Goal: Task Accomplishment & Management: Complete application form

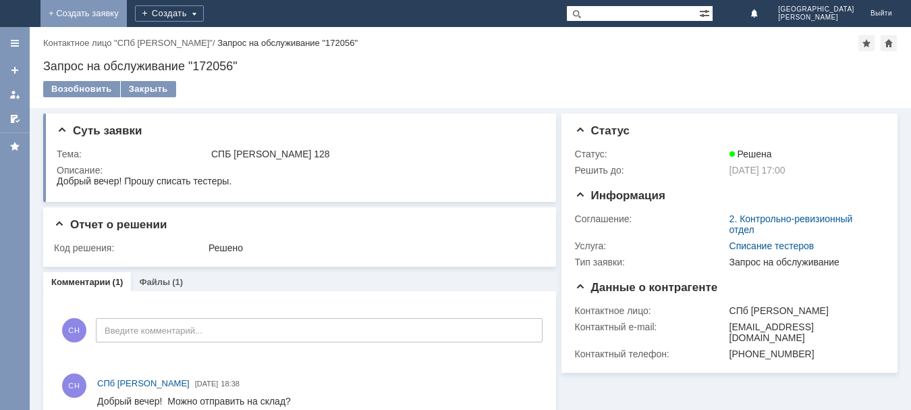
click at [127, 13] on link "+ Создать заявку" at bounding box center [83, 13] width 86 height 27
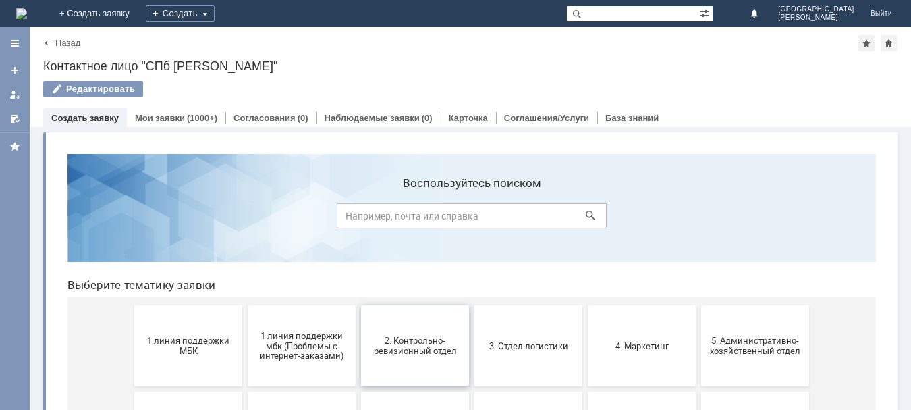
click at [432, 354] on span "2. Контрольно-ревизионный отдел" at bounding box center [415, 345] width 100 height 20
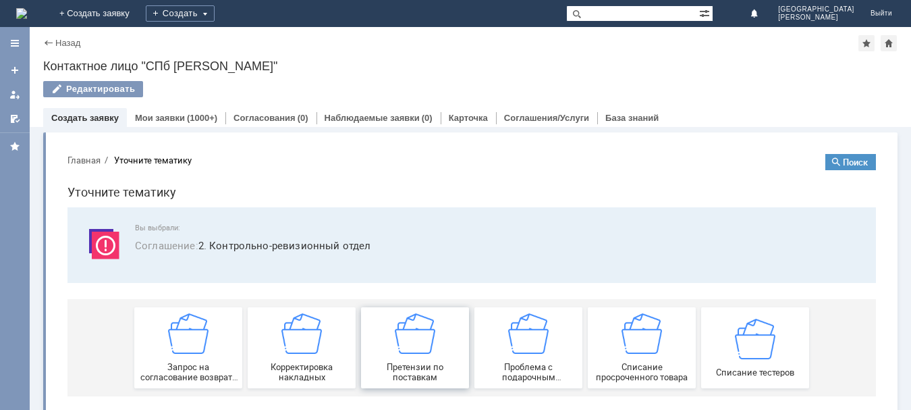
click at [423, 352] on img at bounding box center [415, 333] width 40 height 40
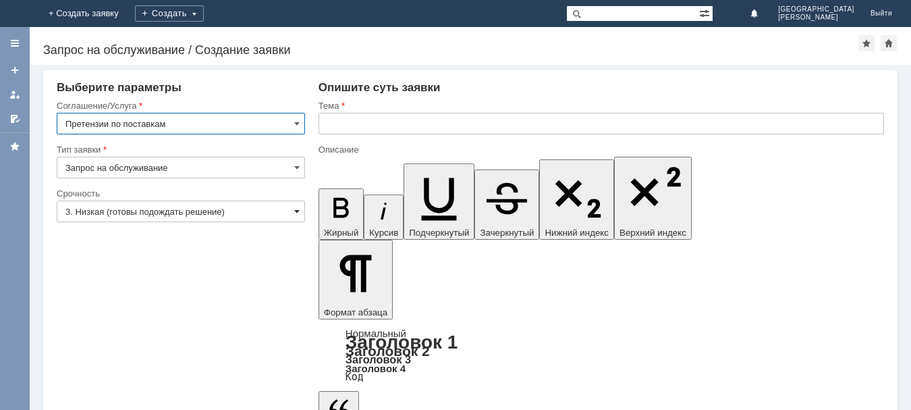
click at [294, 211] on span at bounding box center [296, 211] width 5 height 11
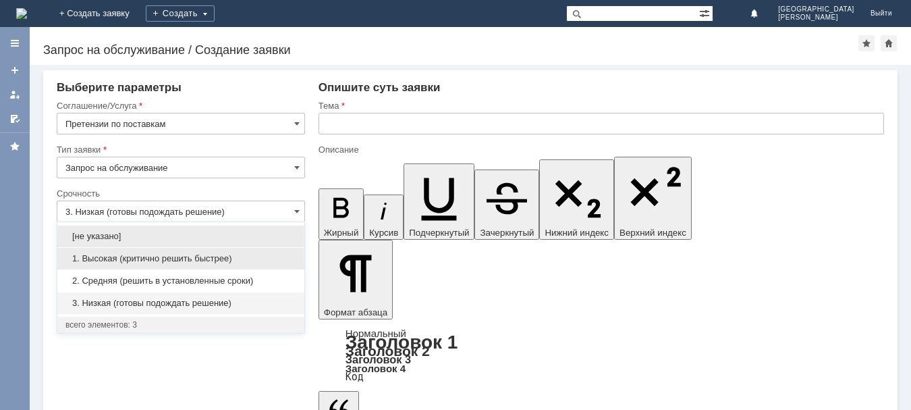
click at [182, 254] on span "1. Высокая (критично решить быстрее)" at bounding box center [180, 258] width 231 height 11
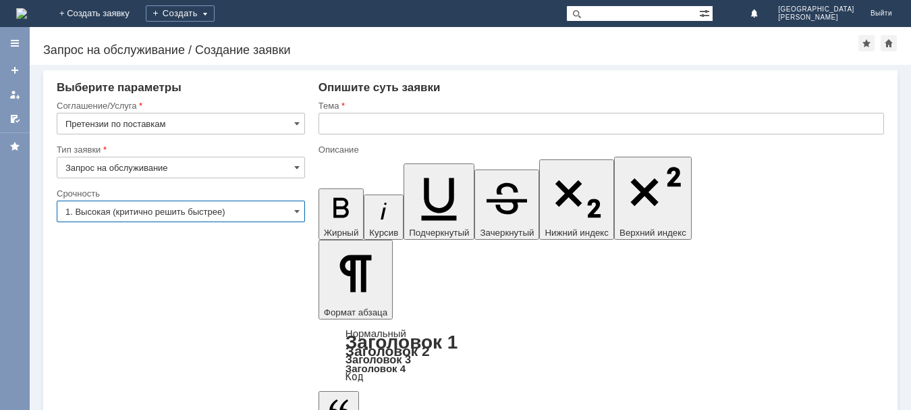
type input "1. Высокая (критично решить быстрее)"
click at [382, 124] on input "text" at bounding box center [602, 124] width 566 height 22
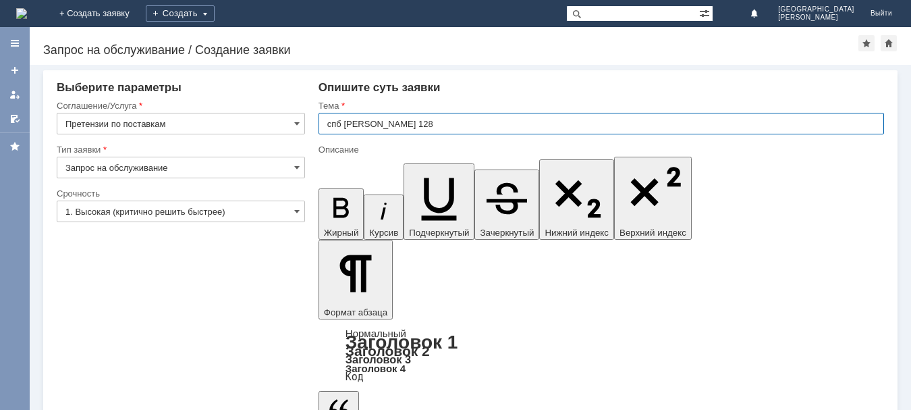
type input "спб [PERSON_NAME] 128"
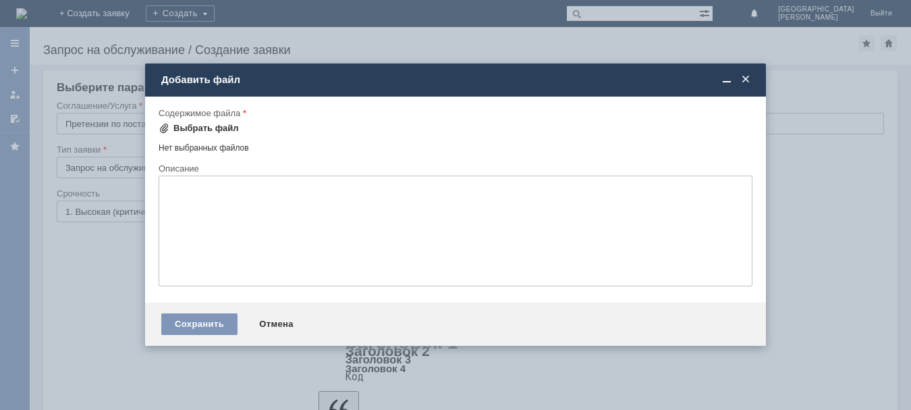
click at [186, 126] on div "Выбрать файл" at bounding box center [205, 128] width 65 height 11
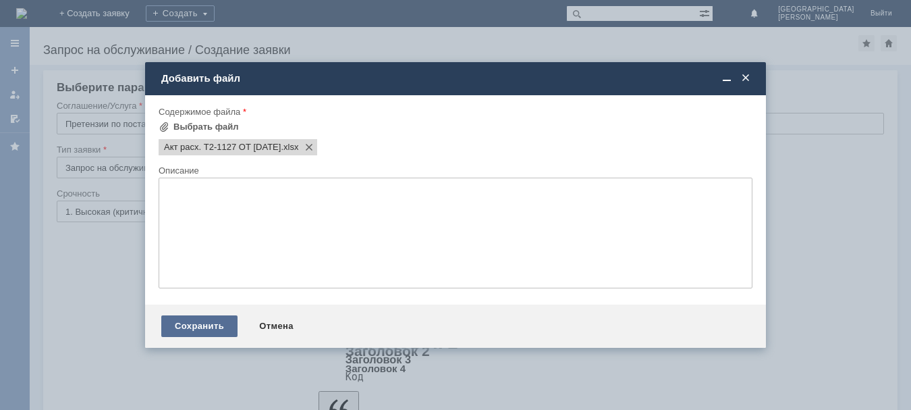
click at [199, 326] on div "Сохранить" at bounding box center [199, 326] width 76 height 22
